Goal: Task Accomplishment & Management: Complete application form

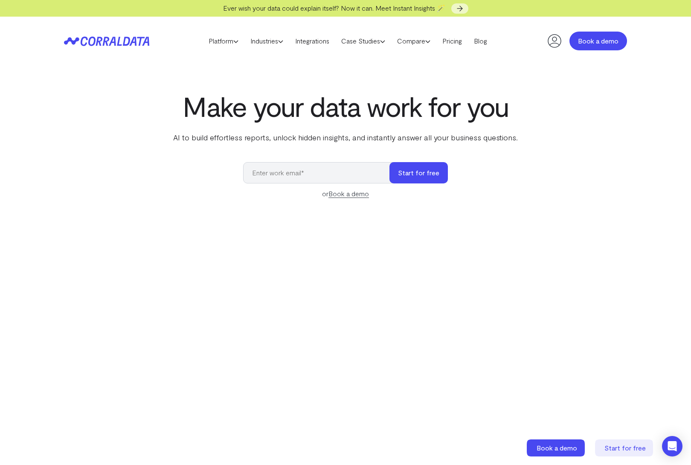
click at [592, 44] on link "Book a demo" at bounding box center [598, 41] width 58 height 19
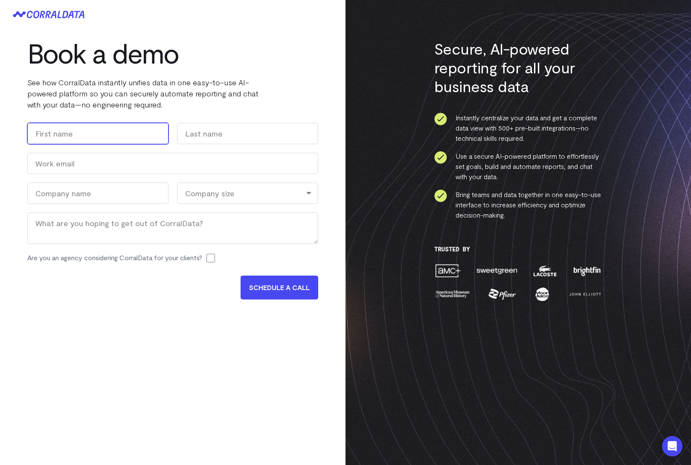
click at [110, 131] on input "First" at bounding box center [97, 133] width 141 height 21
type input "Stuart"
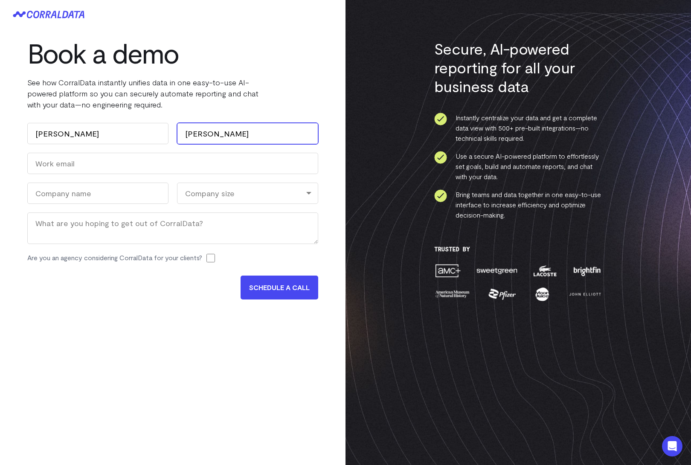
type input "Parry"
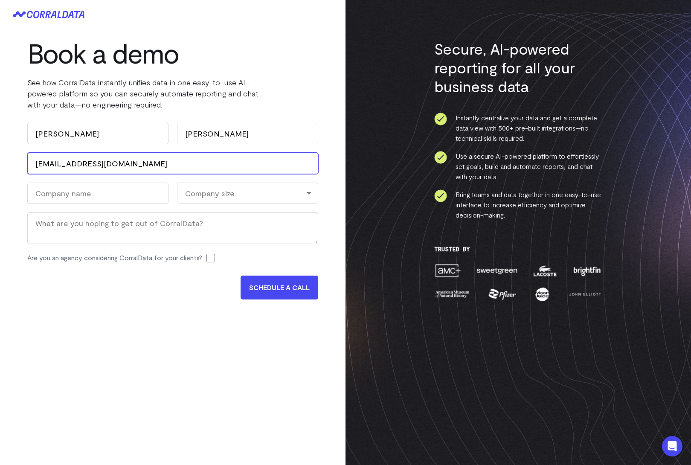
type input "sparry@zanderins.com"
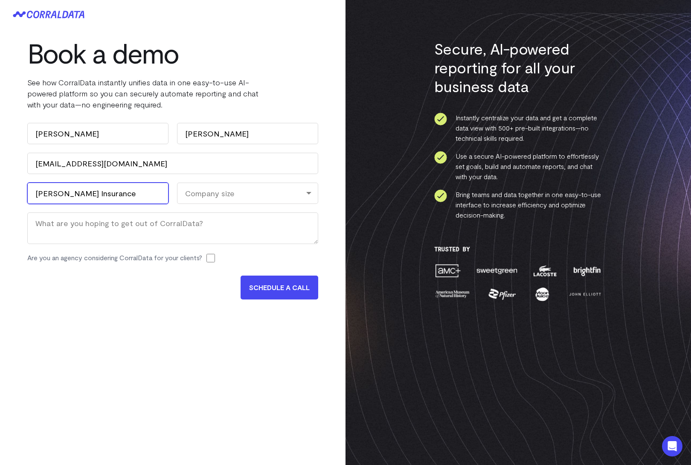
type input "Zander Insurance"
click at [243, 192] on div "Company size" at bounding box center [247, 193] width 141 height 21
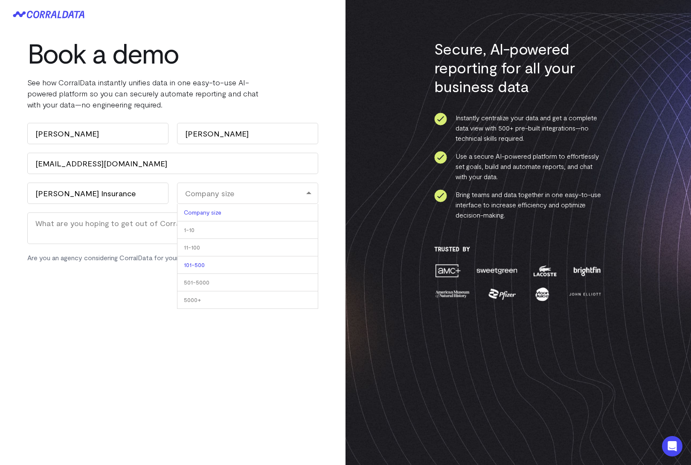
click at [234, 265] on li "101-500" at bounding box center [247, 264] width 141 height 17
select select "101-500"
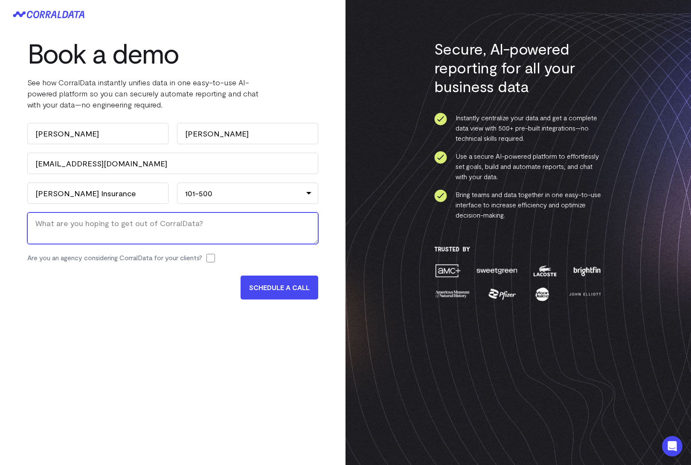
click at [181, 228] on textarea "Message" at bounding box center [172, 228] width 291 height 32
type textarea "U"
type textarea "All our data in one place, easily accessible to manager."
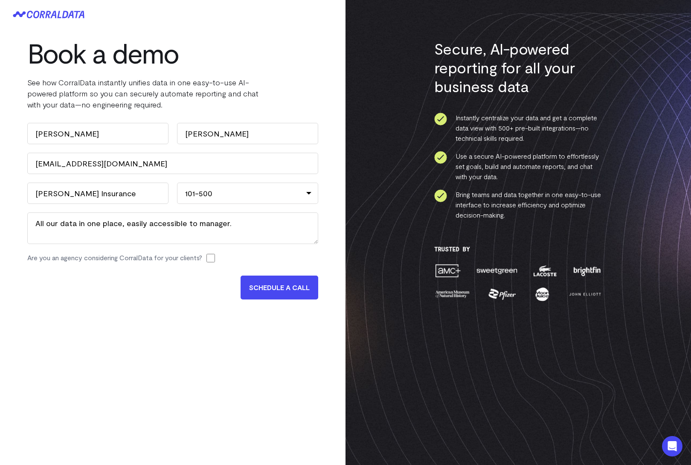
click at [284, 286] on input "SCHEDULE A CALL" at bounding box center [280, 288] width 78 height 24
